Goal: Task Accomplishment & Management: Use online tool/utility

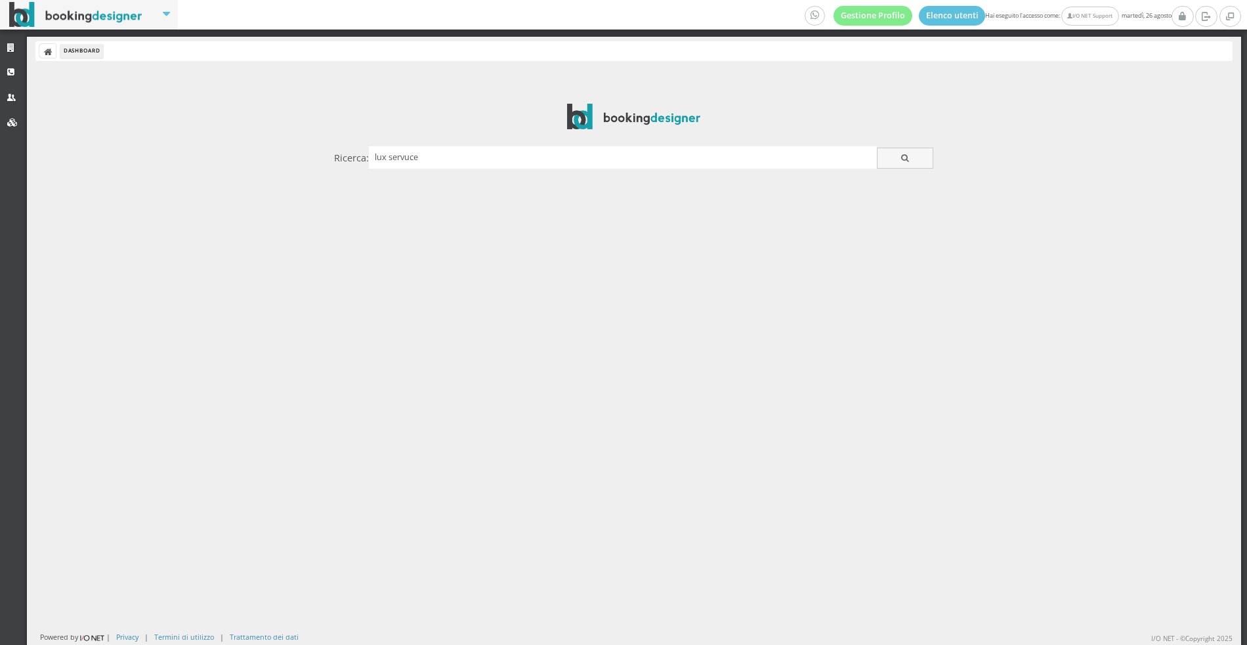
type input "lux servuce"
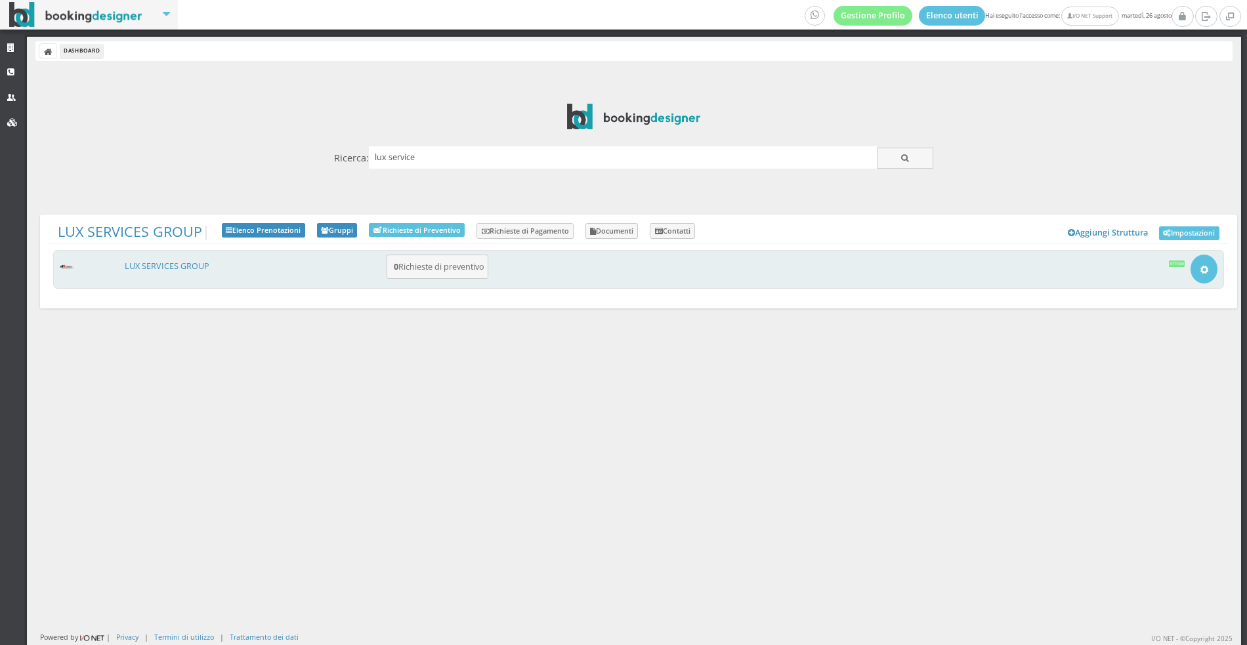
click at [184, 259] on div "LUX SERVICES GROUP 0 Richieste di preventivo Apri Setup e Impostazioni Attiva" at bounding box center [638, 269] width 1171 height 39
click at [168, 261] on link "LUX SERVICES GROUP" at bounding box center [167, 266] width 85 height 11
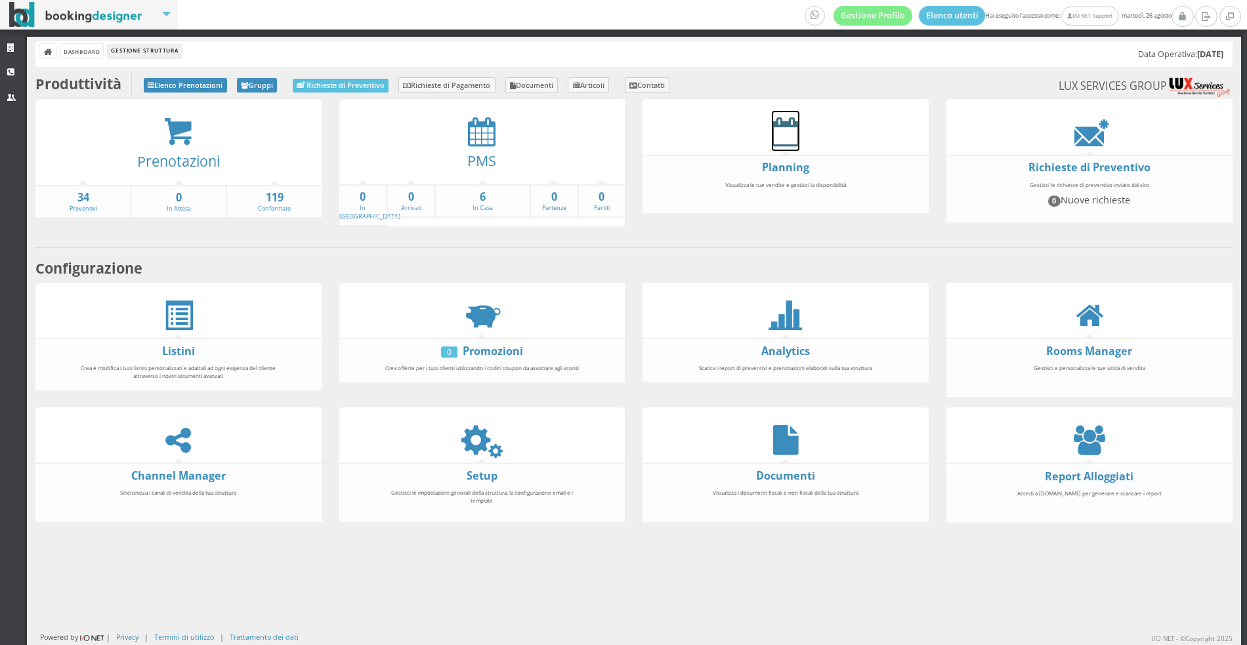
click at [790, 126] on icon at bounding box center [786, 132] width 28 height 30
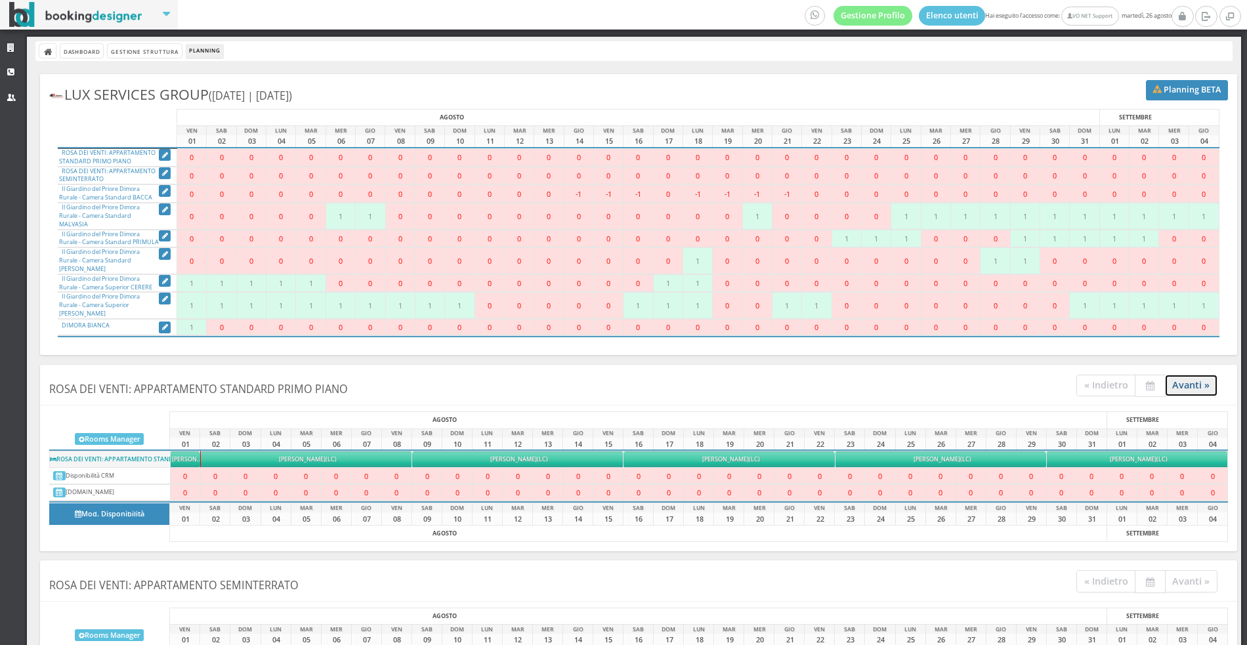
click at [1189, 375] on link "Avanti »" at bounding box center [1191, 386] width 53 height 22
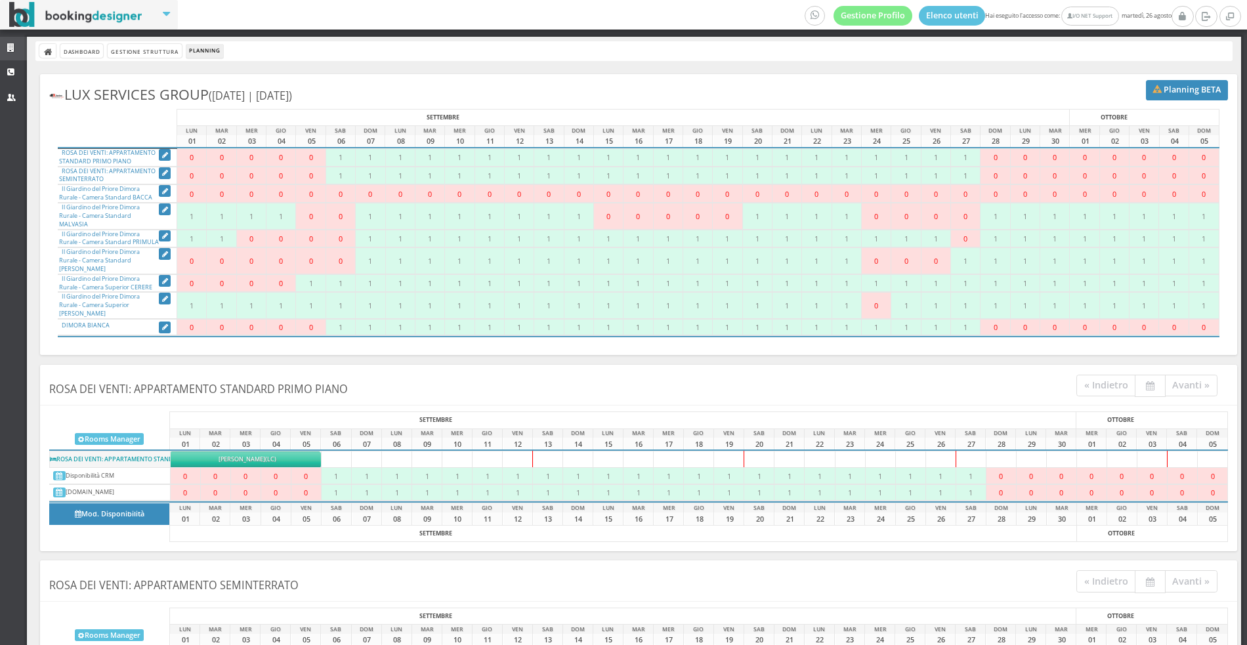
click at [12, 41] on link "Strutture" at bounding box center [13, 49] width 27 height 24
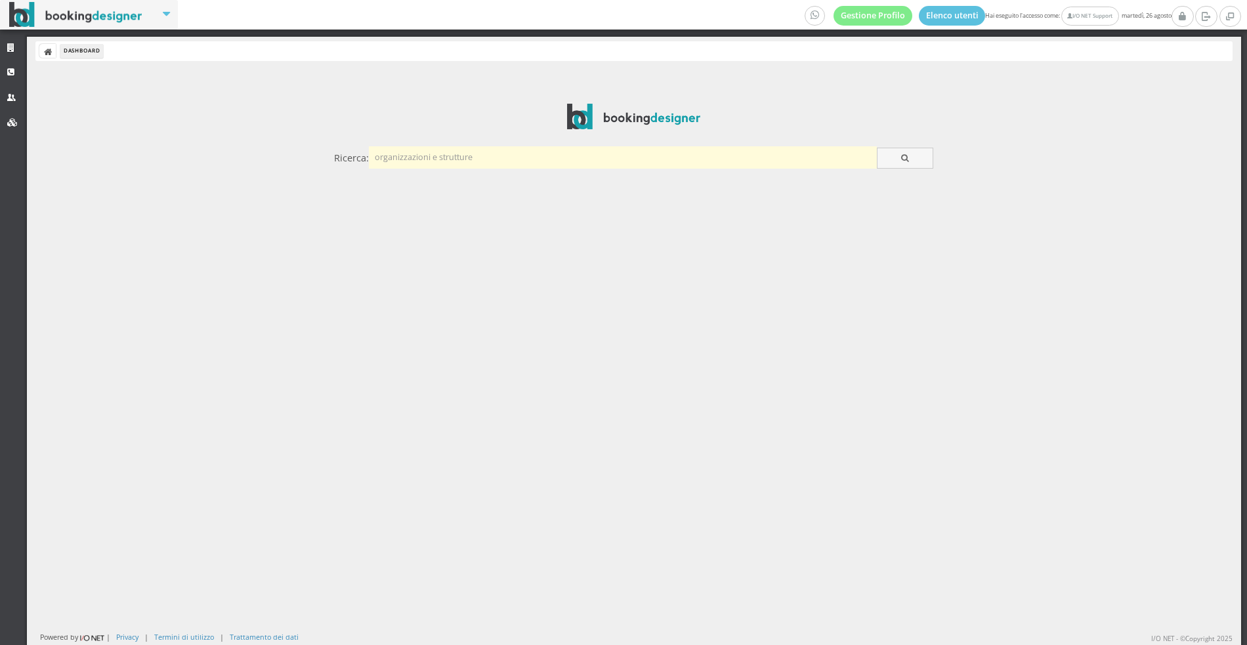
click at [527, 159] on input "text" at bounding box center [623, 157] width 508 height 22
type input "l"
type input "hotel la spiaggia"
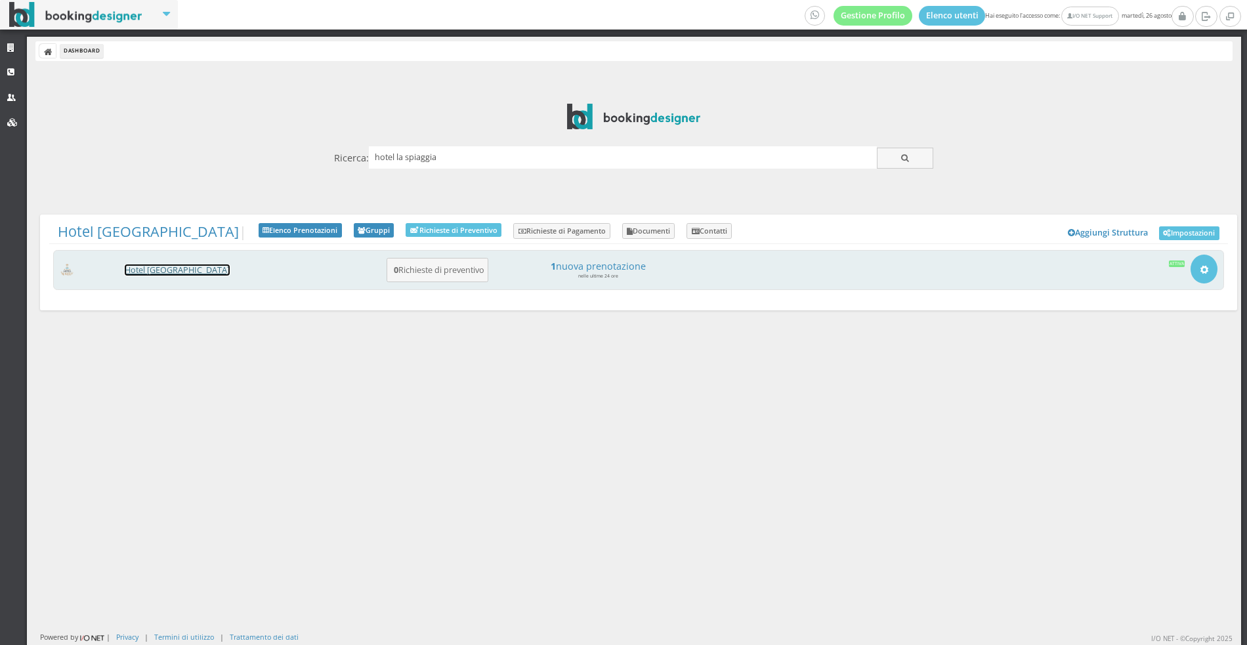
click at [144, 268] on link "Hotel [GEOGRAPHIC_DATA]" at bounding box center [177, 270] width 105 height 11
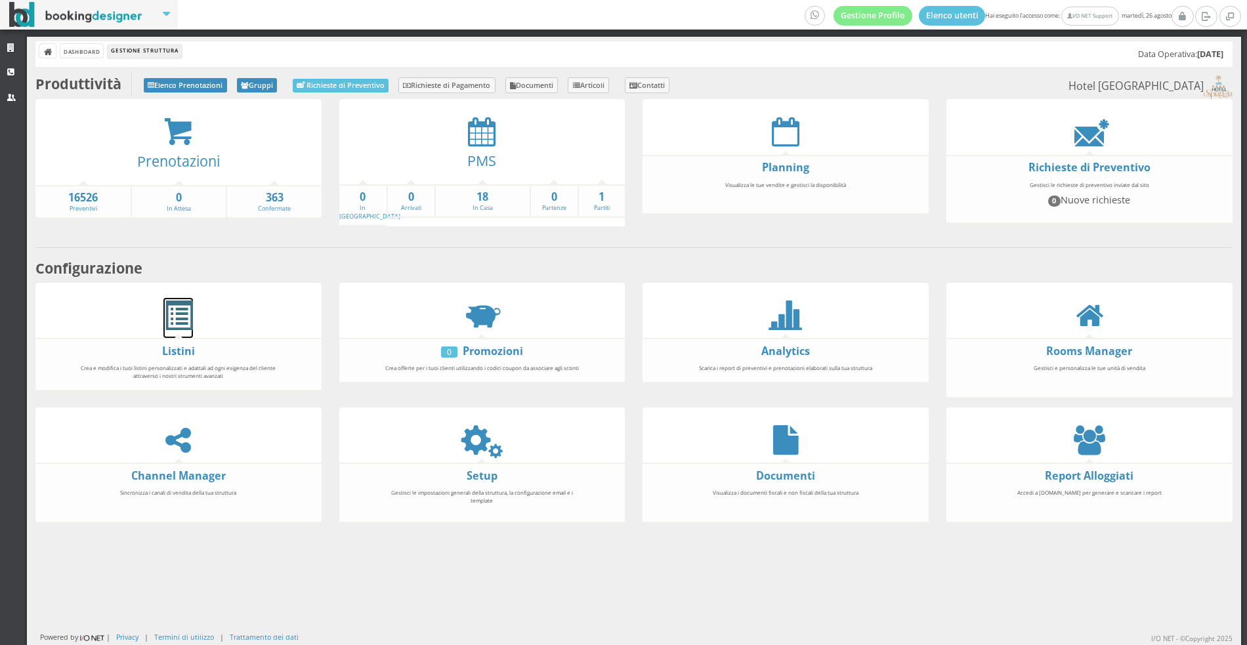
click at [168, 301] on span at bounding box center [178, 316] width 30 height 30
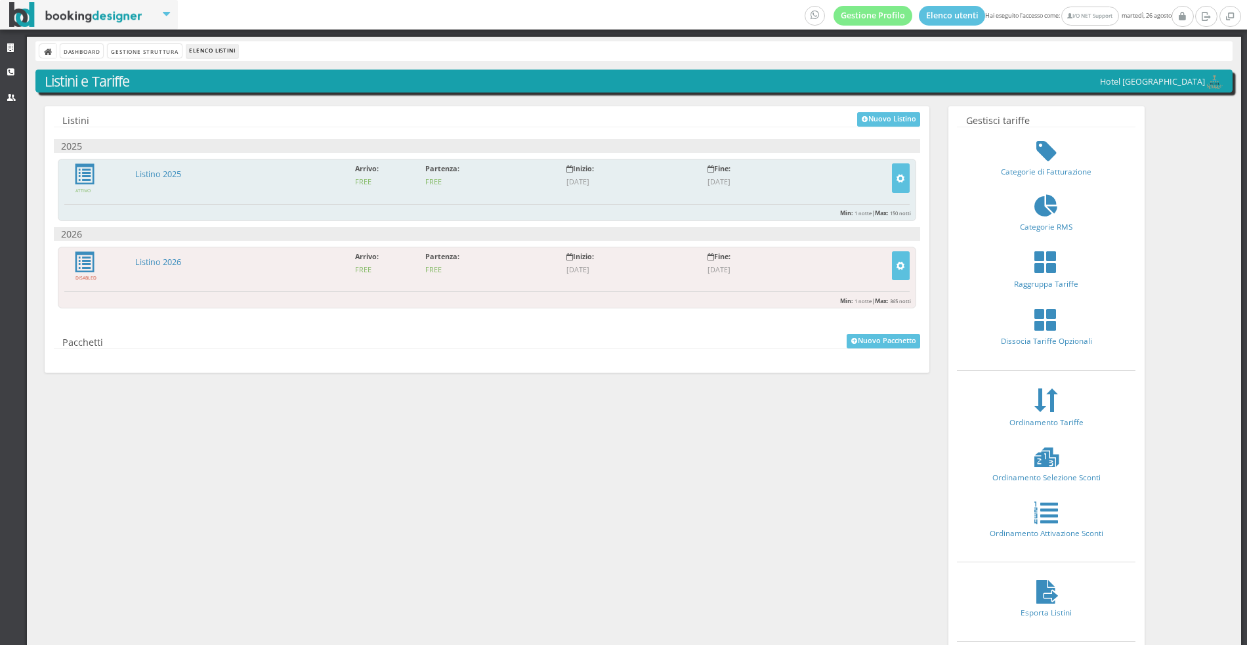
click at [159, 180] on p at bounding box center [240, 181] width 211 height 4
click at [158, 173] on link "Listino 2025" at bounding box center [158, 174] width 46 height 11
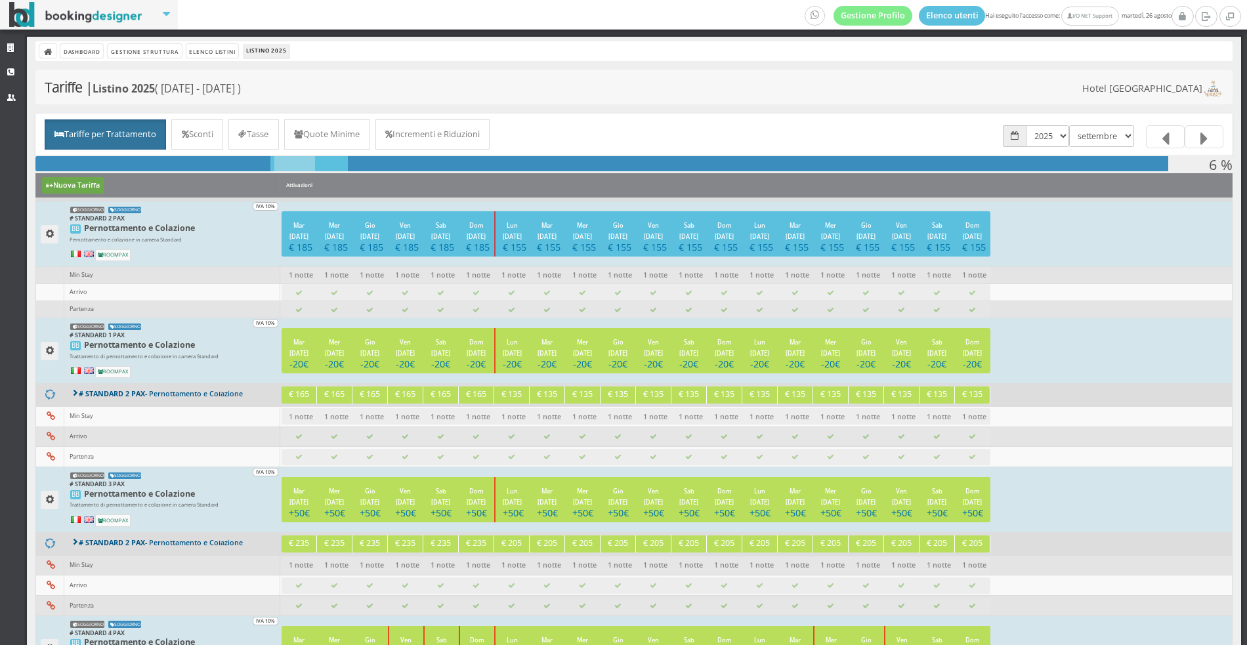
click at [62, 185] on button "Nuova Tariffa" at bounding box center [73, 185] width 62 height 16
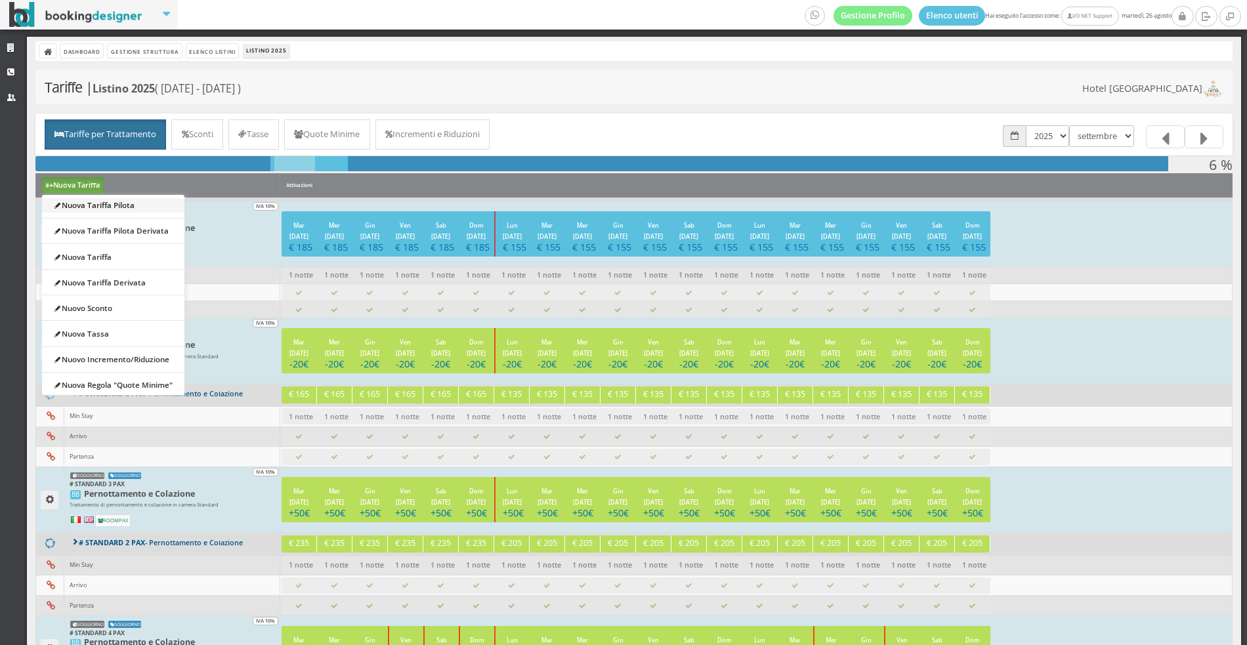
click at [104, 210] on link "Nuova Tariffa Pilota" at bounding box center [113, 205] width 142 height 14
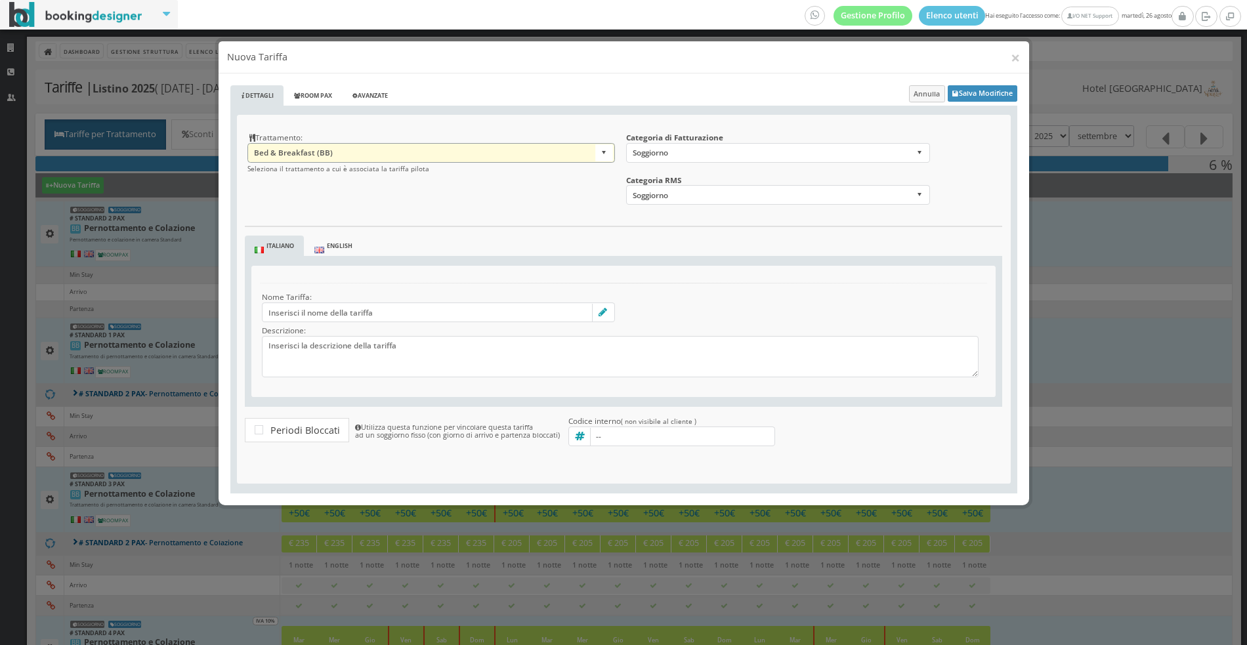
click at [323, 157] on select "Bed & Breakfast (BB) Mezza Pensione (HB)" at bounding box center [431, 153] width 368 height 20
click at [148, 69] on div "× Nuova Tariffa Dettagli Room Pax Avanzate Salva Modifiche Annulla Trattamento:…" at bounding box center [623, 322] width 1247 height 645
